Goal: Task Accomplishment & Management: Manage account settings

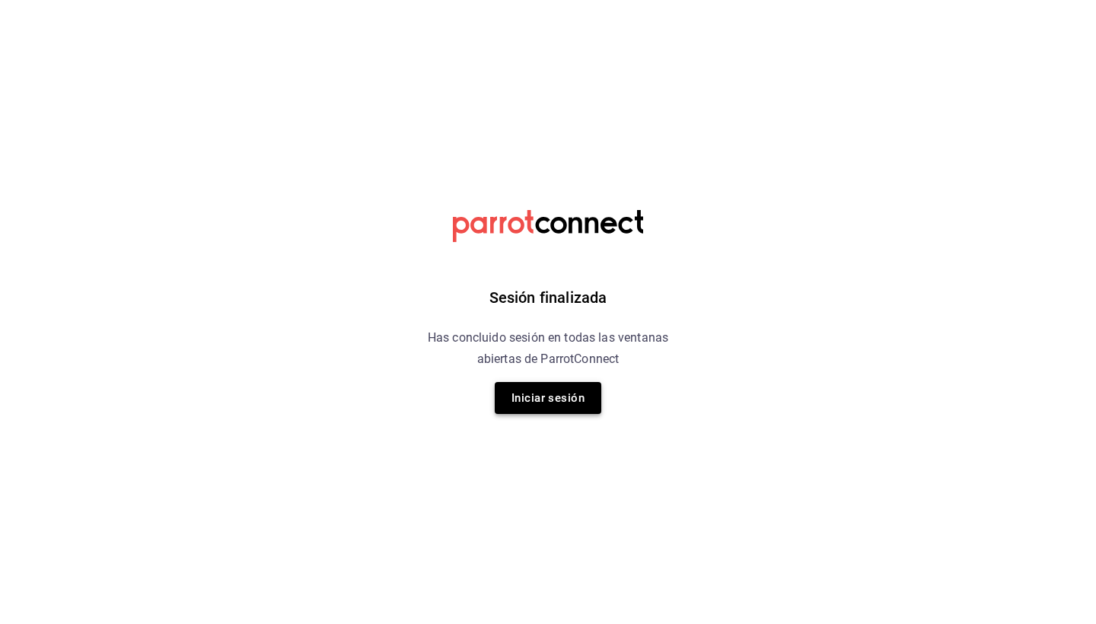
click at [566, 384] on button "Iniciar sesión" at bounding box center [548, 398] width 107 height 32
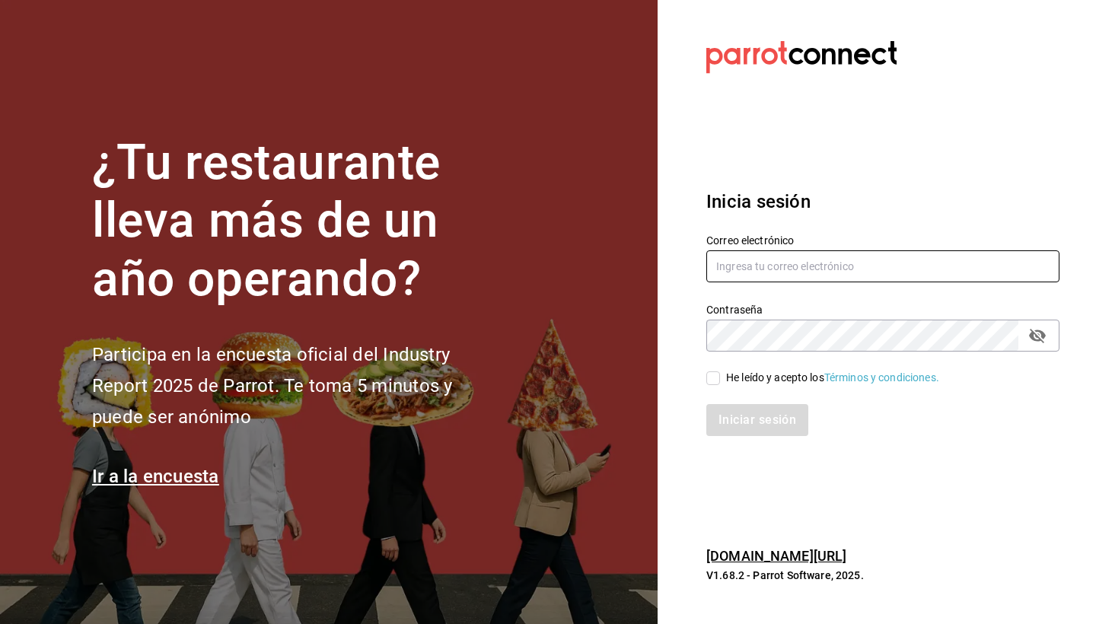
type input "jimenezrohusa1@gmail.com"
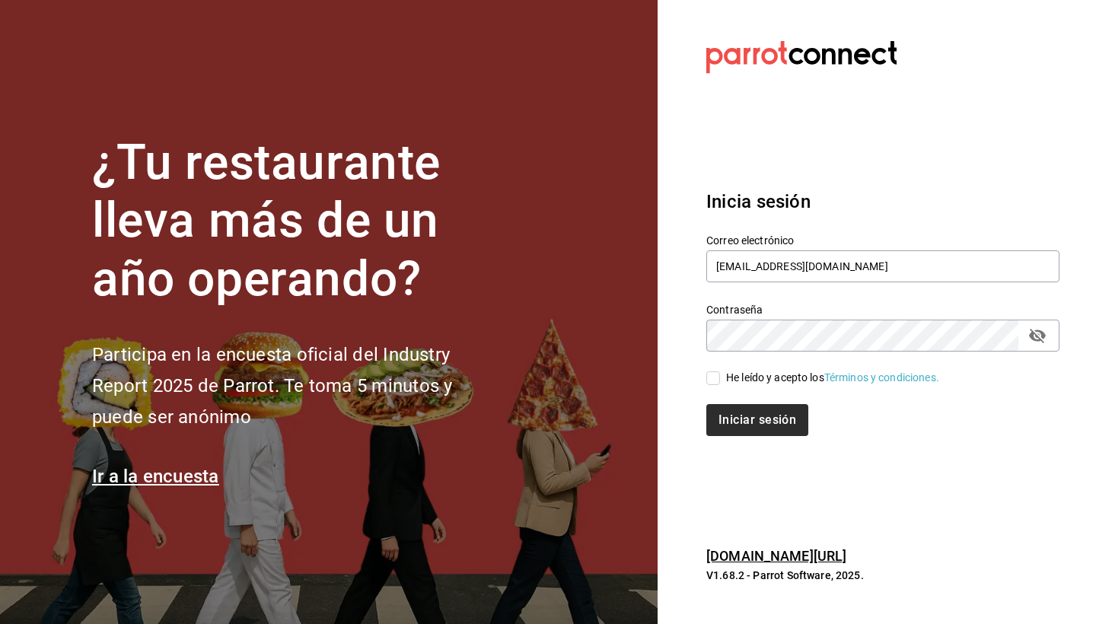
drag, startPoint x: 717, startPoint y: 381, endPoint x: 755, endPoint y: 410, distance: 47.8
click at [716, 381] on input "He leído y acepto los Términos y condiciones." at bounding box center [713, 378] width 14 height 14
checkbox input "true"
click at [757, 413] on button "Iniciar sesión" at bounding box center [758, 420] width 104 height 32
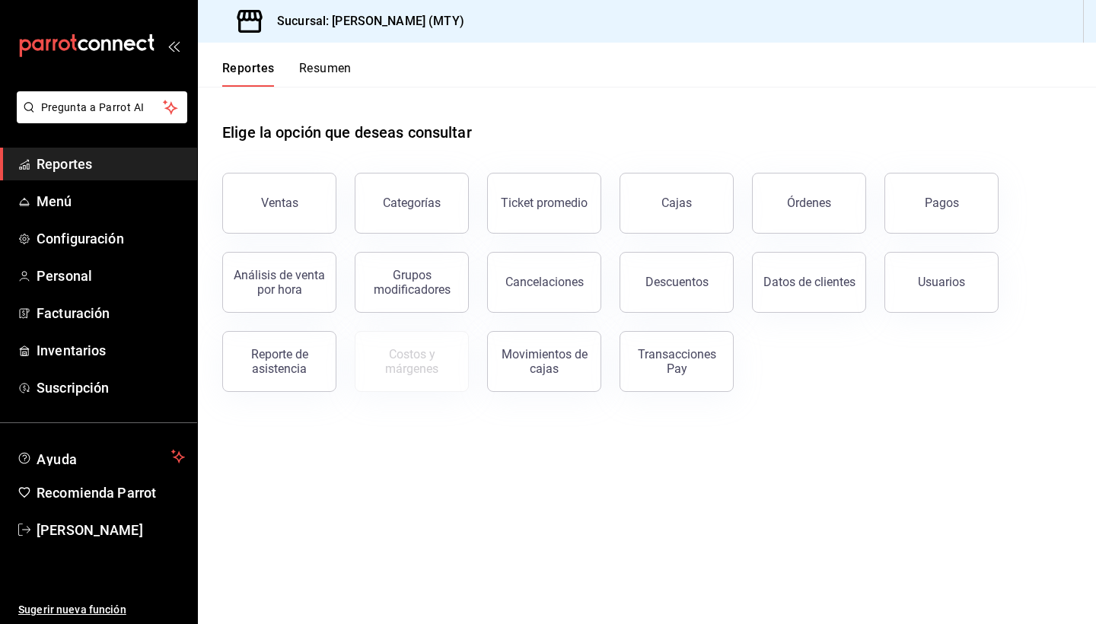
click at [336, 70] on button "Resumen" at bounding box center [325, 74] width 53 height 26
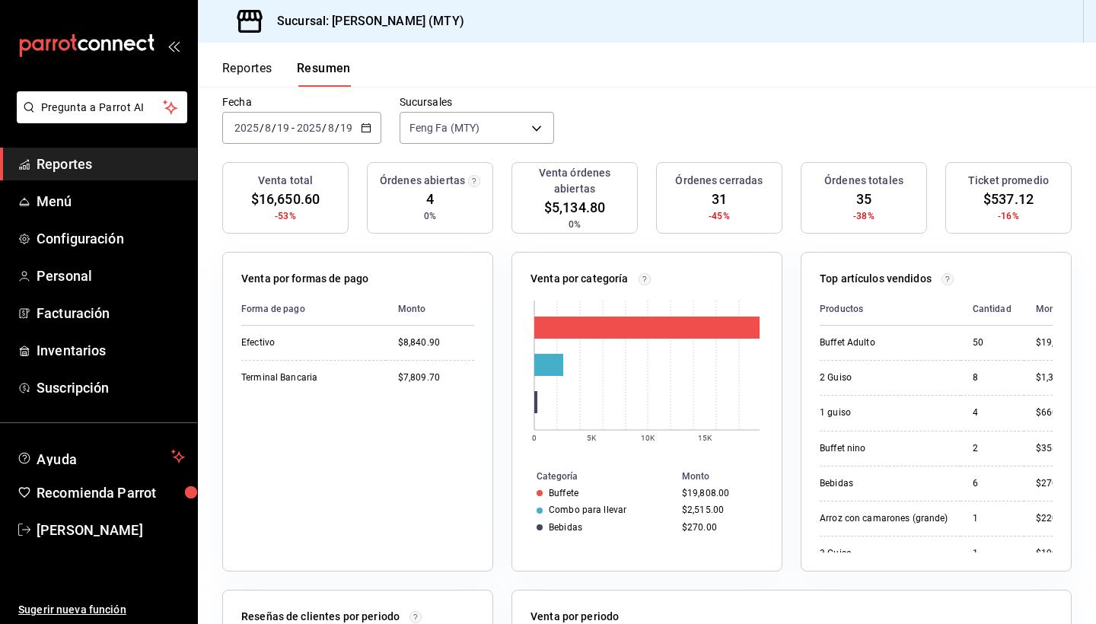
scroll to position [94, 0]
